Goal: Check status

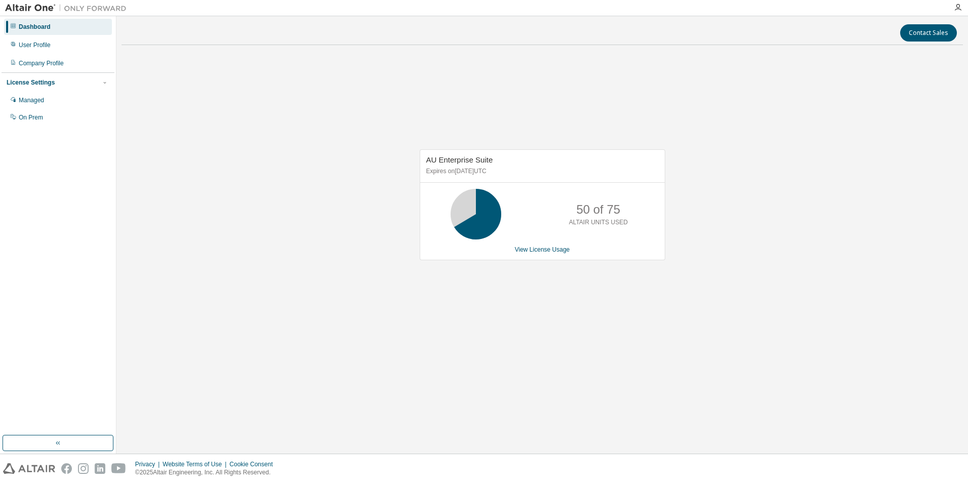
click at [485, 211] on icon at bounding box center [475, 213] width 25 height 25
click at [598, 209] on p "50 of 75" at bounding box center [598, 209] width 44 height 17
click at [586, 223] on p "ALTAIR UNITS USED" at bounding box center [598, 222] width 59 height 9
click at [573, 209] on div "50 of 75 ALTAIR UNITS USED" at bounding box center [598, 214] width 81 height 51
click at [604, 104] on div "AU Enterprise Suite Expires on [DATE] UTC 50 of 75 ALTAIR UNITS USED View Licen…" at bounding box center [541, 210] width 841 height 314
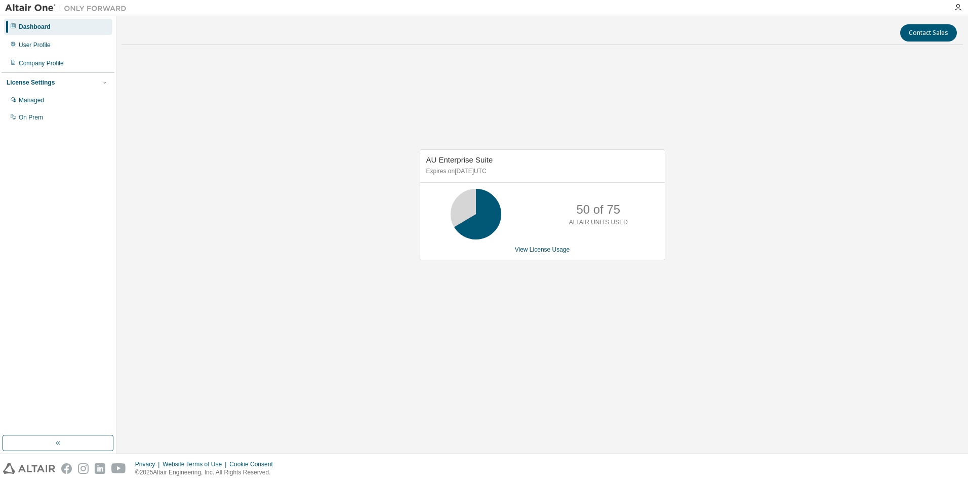
click at [523, 356] on div "AU Enterprise Suite Expires on [DATE] UTC 50 of 75 ALTAIR UNITS USED View Licen…" at bounding box center [541, 210] width 841 height 314
click at [838, 102] on div "AU Enterprise Suite Expires on [DATE] UTC 50 of 75 ALTAIR UNITS USED View Licen…" at bounding box center [541, 210] width 841 height 314
click at [489, 171] on p "Expires on [DATE] UTC" at bounding box center [541, 171] width 230 height 9
click at [477, 171] on p "Expires on [DATE] UTC" at bounding box center [541, 171] width 230 height 9
drag, startPoint x: 456, startPoint y: 171, endPoint x: 519, endPoint y: 171, distance: 63.3
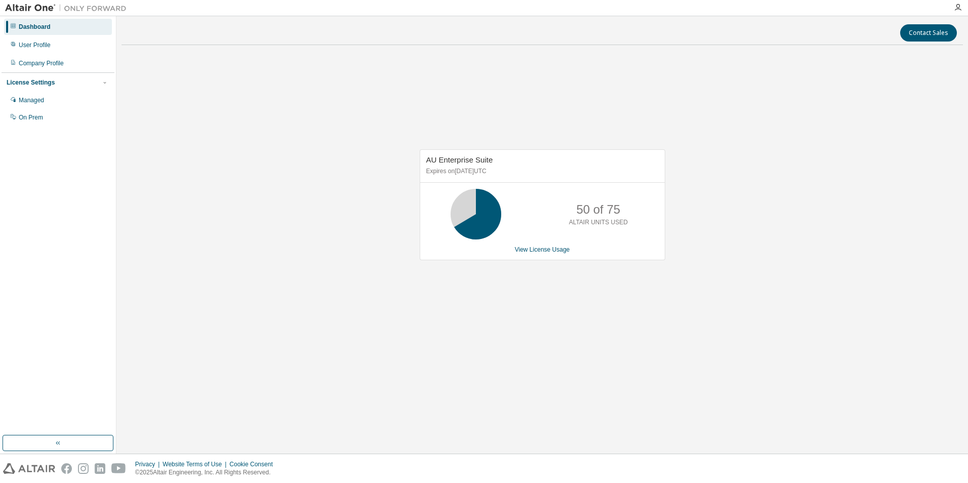
click at [519, 171] on p "Expires on [DATE] UTC" at bounding box center [541, 171] width 230 height 9
click at [218, 250] on div "AU Enterprise Suite Expires on [DATE] UTC 50 of 75 ALTAIR UNITS USED View Licen…" at bounding box center [541, 210] width 841 height 314
